Goal: Check status: Check status

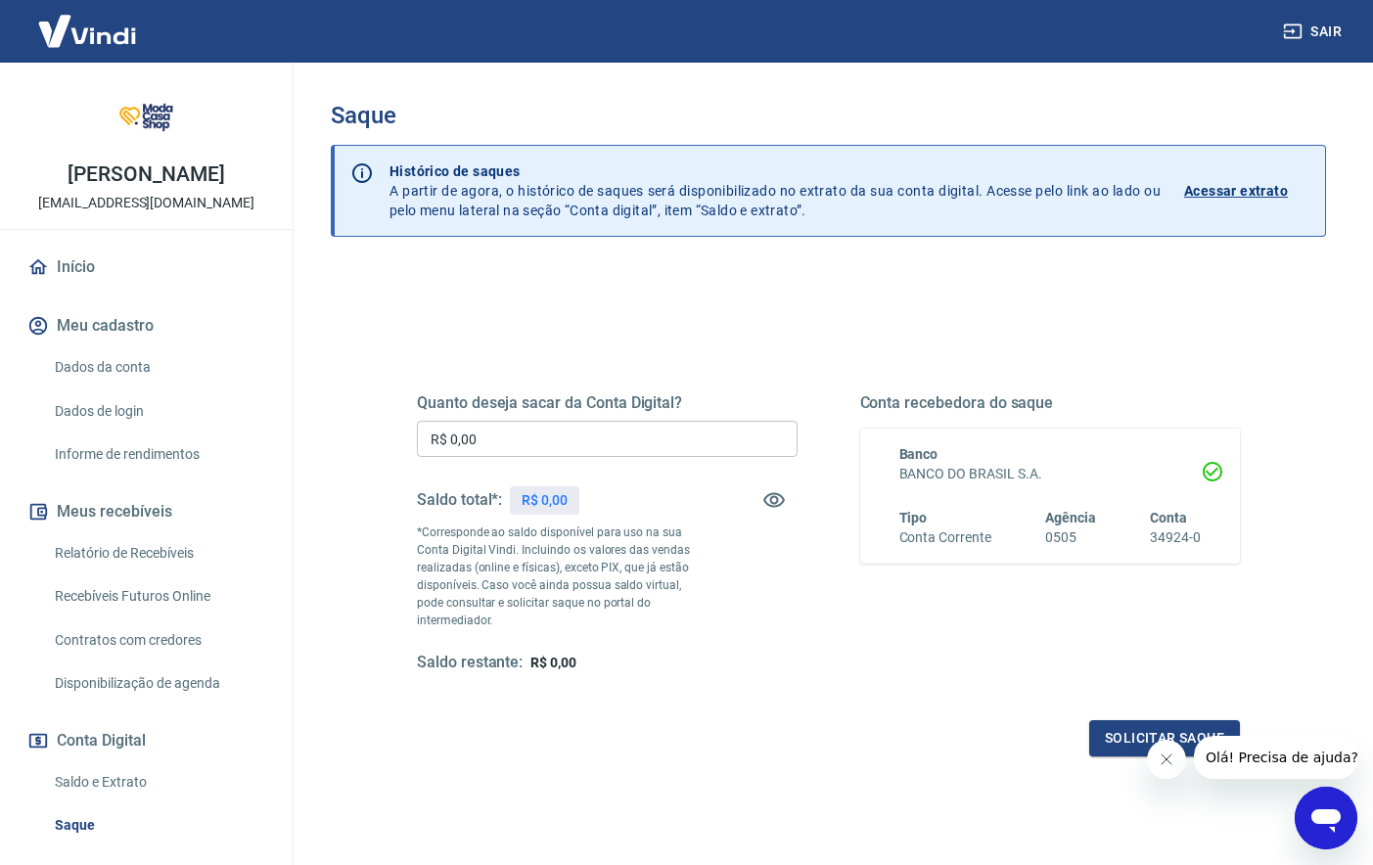
click at [708, 279] on div "Quanto deseja sacar da Conta Digital? R$ 0,00 ​ Saldo total*: R$ 0,00 *Correspo…" at bounding box center [828, 626] width 995 height 717
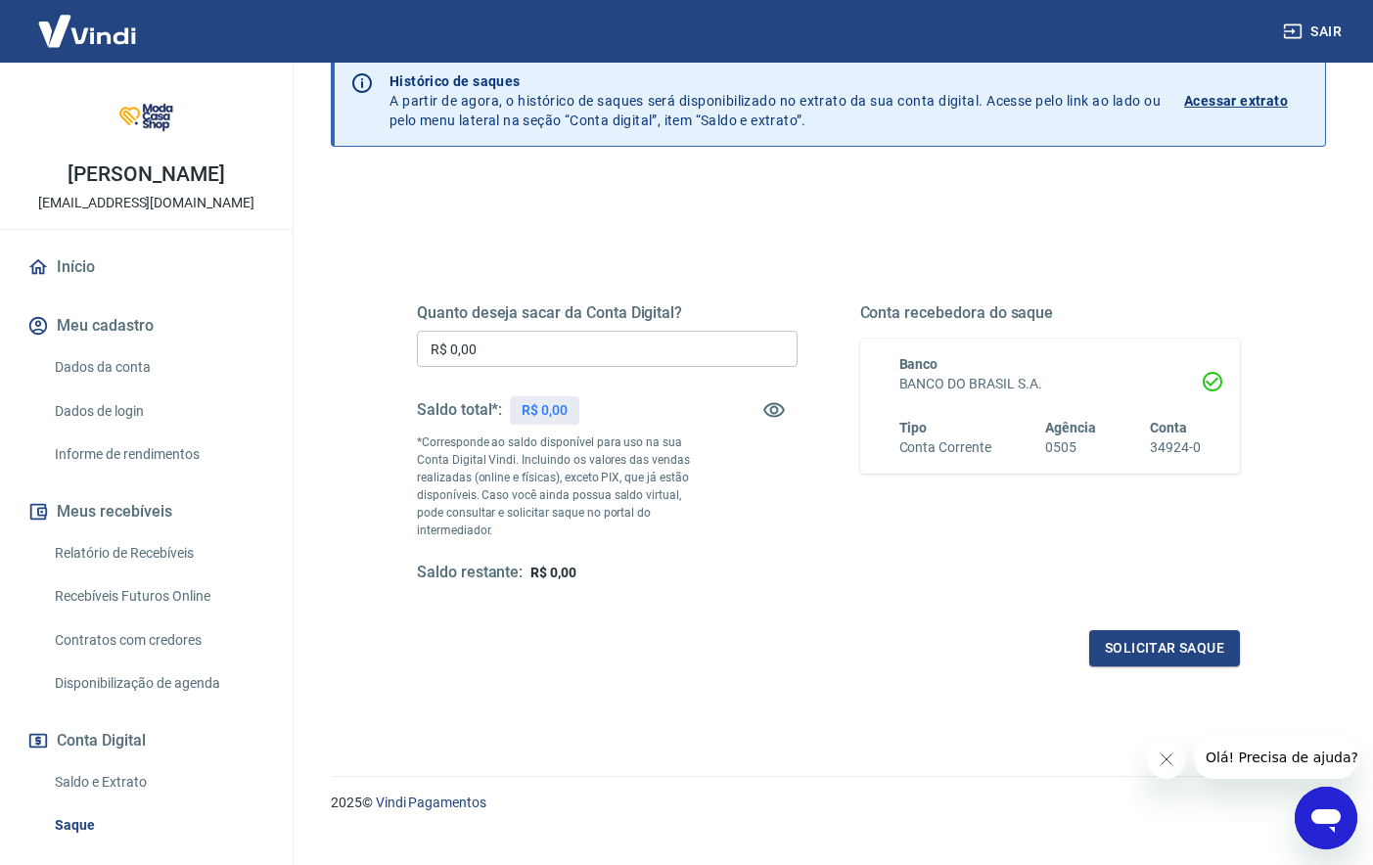
scroll to position [96, 0]
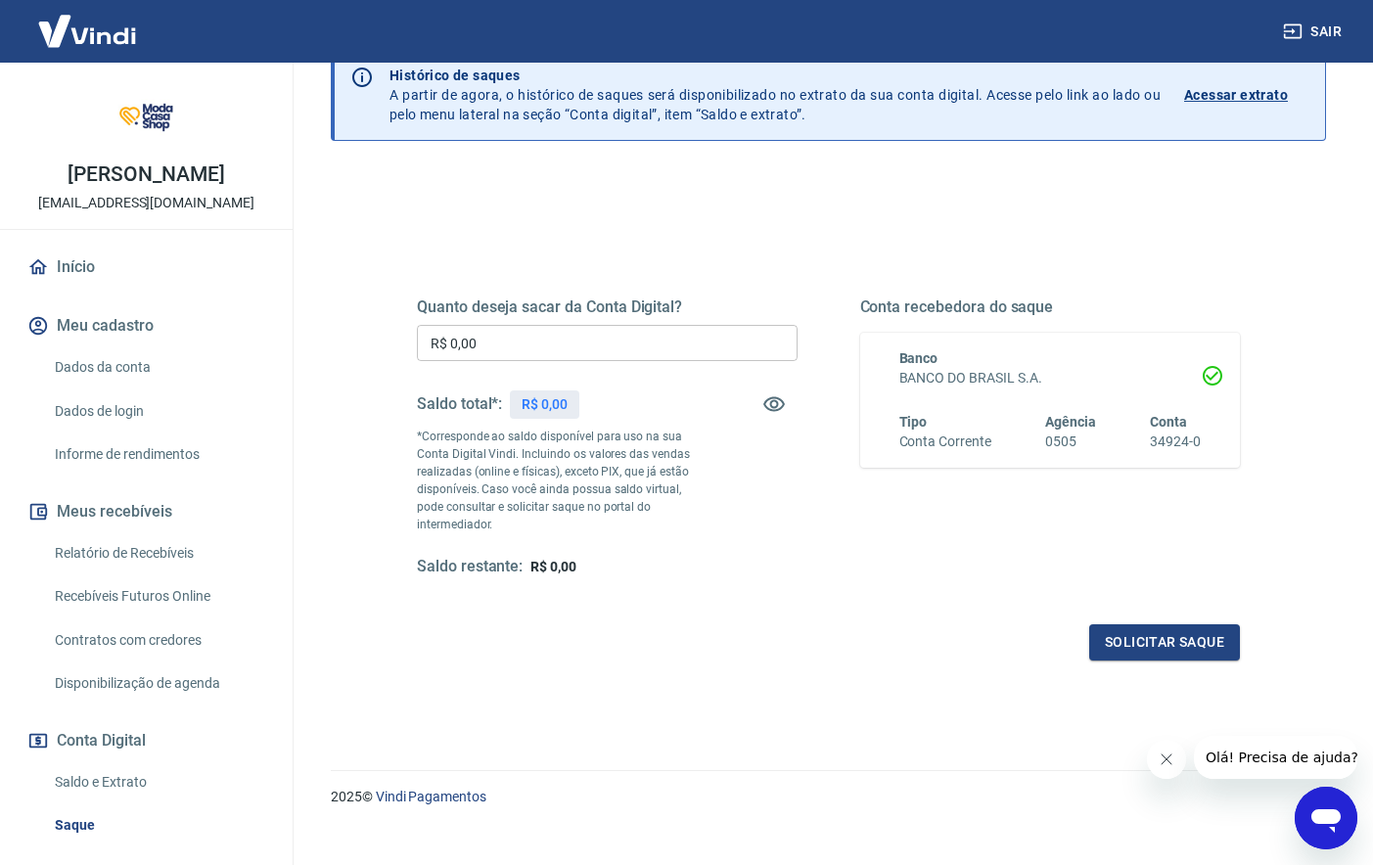
click at [612, 347] on input "R$ 0,00" at bounding box center [607, 343] width 381 height 36
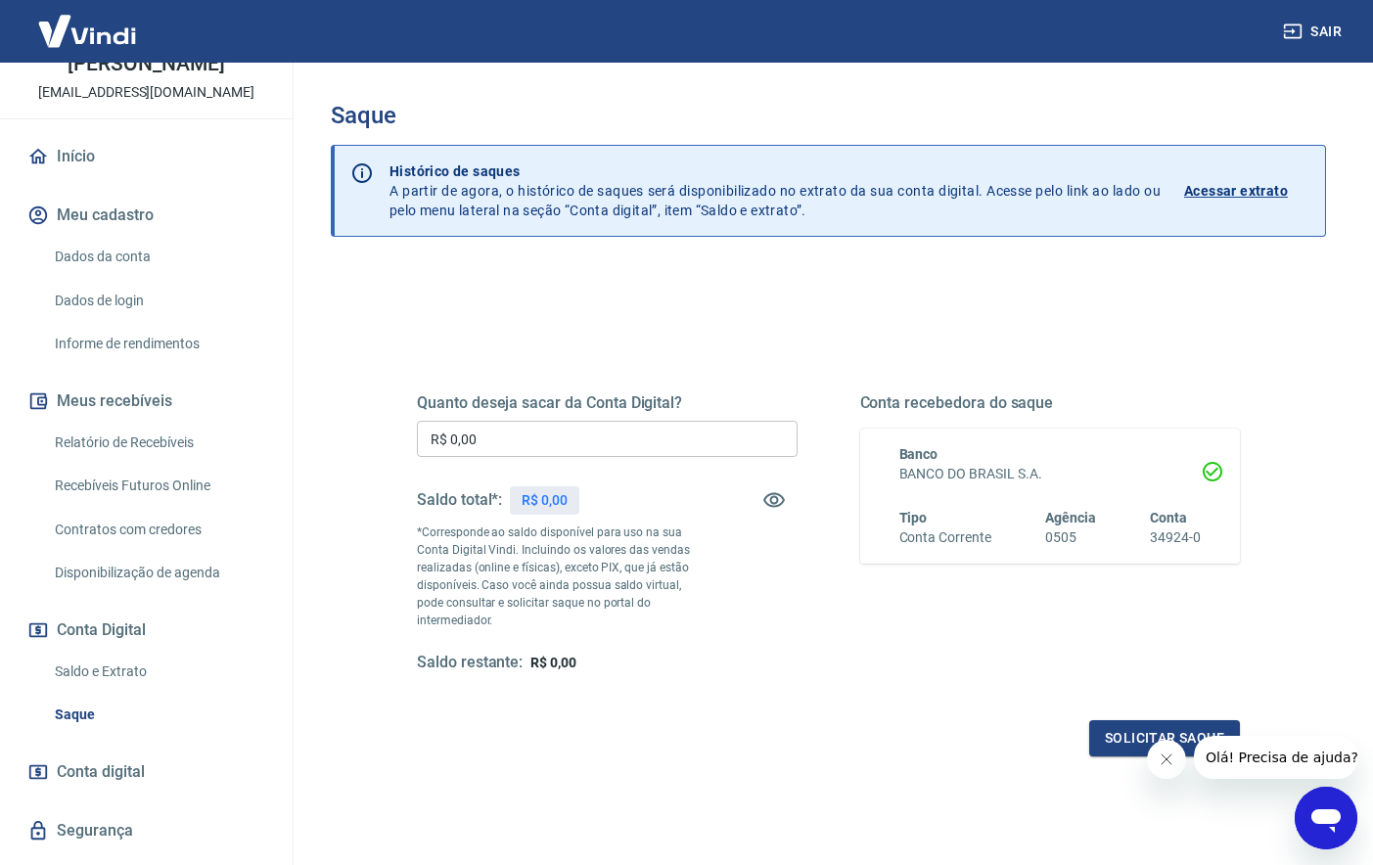
scroll to position [124, 0]
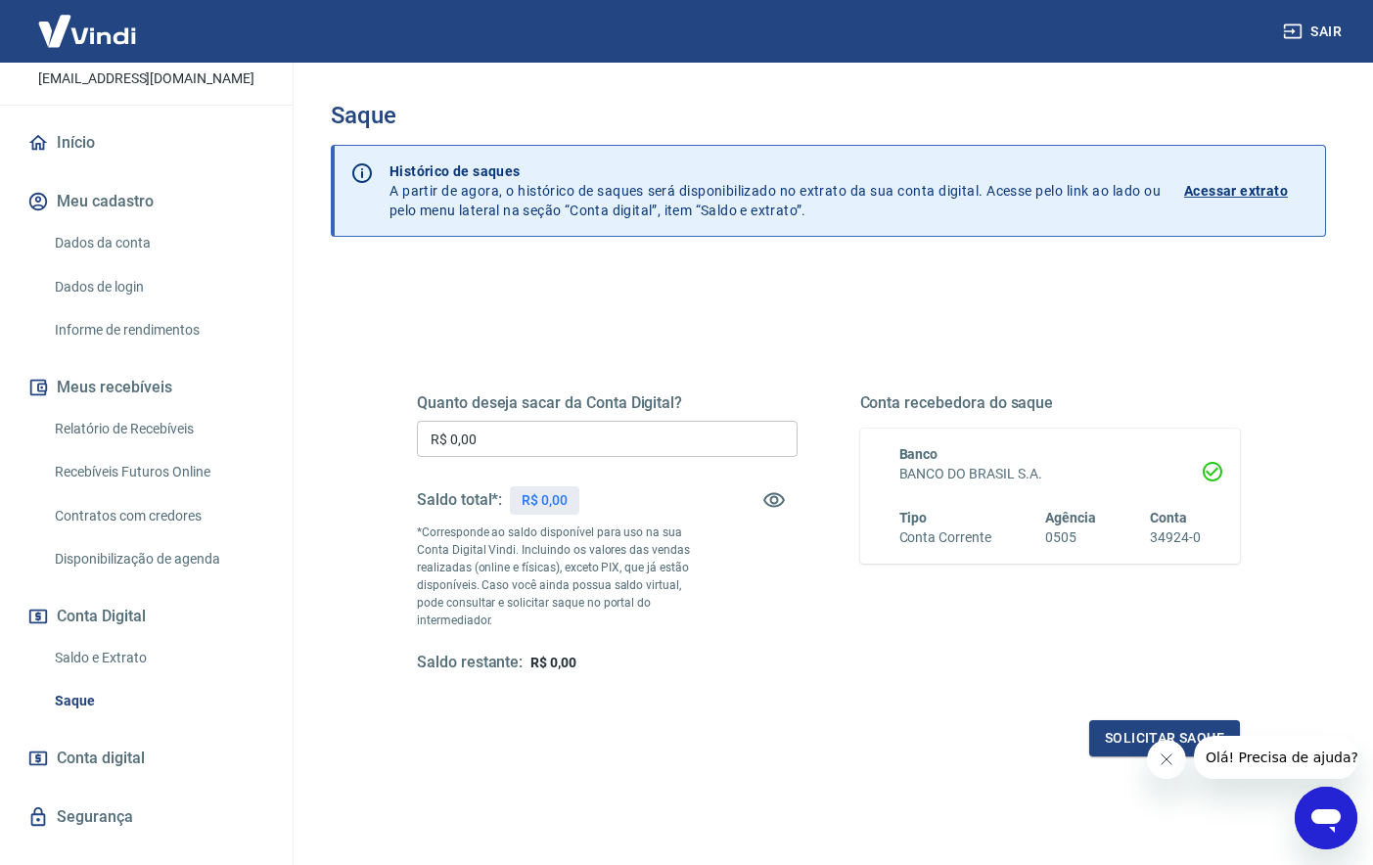
click at [101, 654] on link "Saldo e Extrato" at bounding box center [158, 658] width 222 height 40
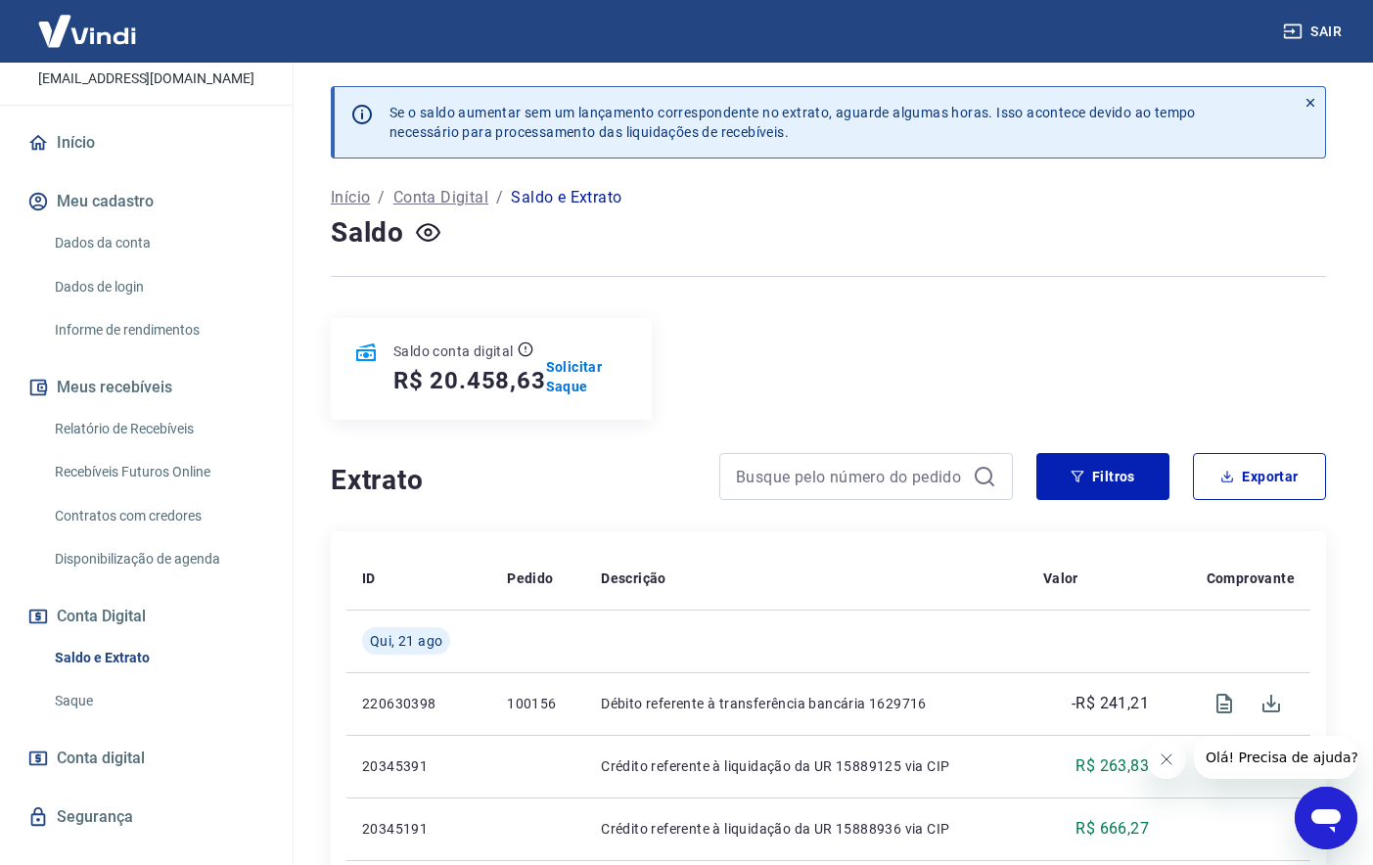
scroll to position [2, 0]
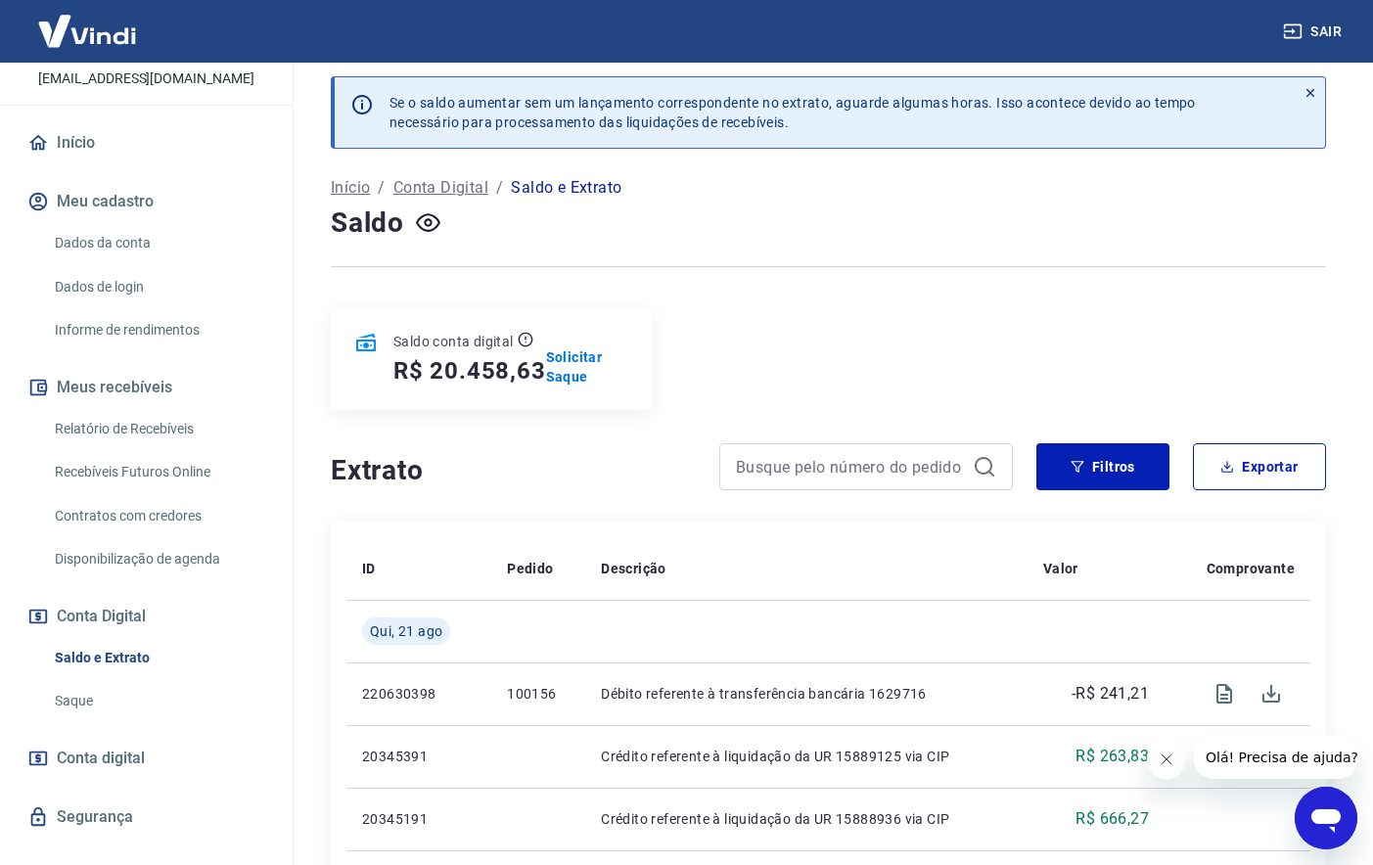
click at [1162, 751] on button "Fechar mensagem da empresa" at bounding box center [1166, 759] width 39 height 39
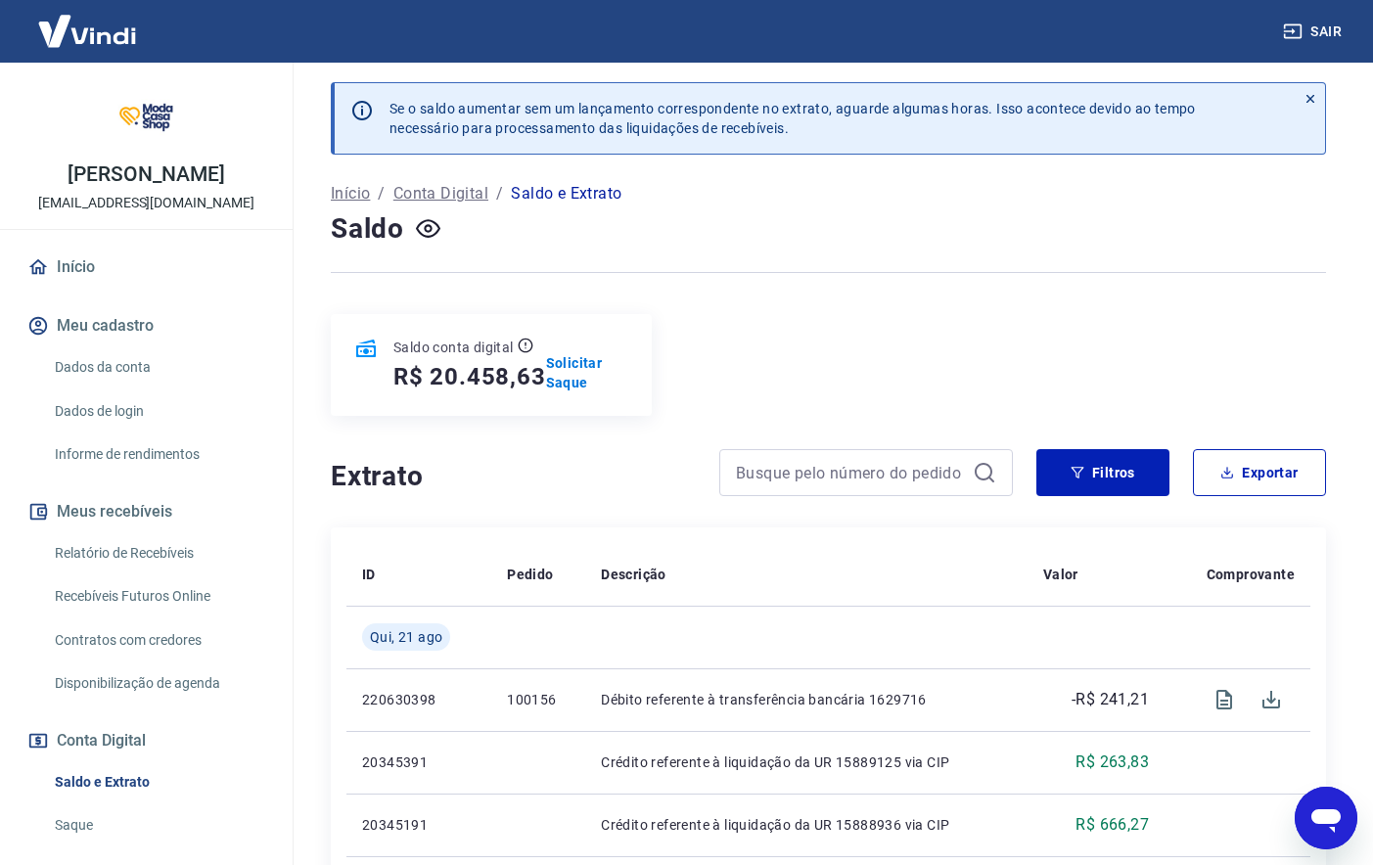
scroll to position [0, 0]
